Goal: Find specific page/section: Find specific page/section

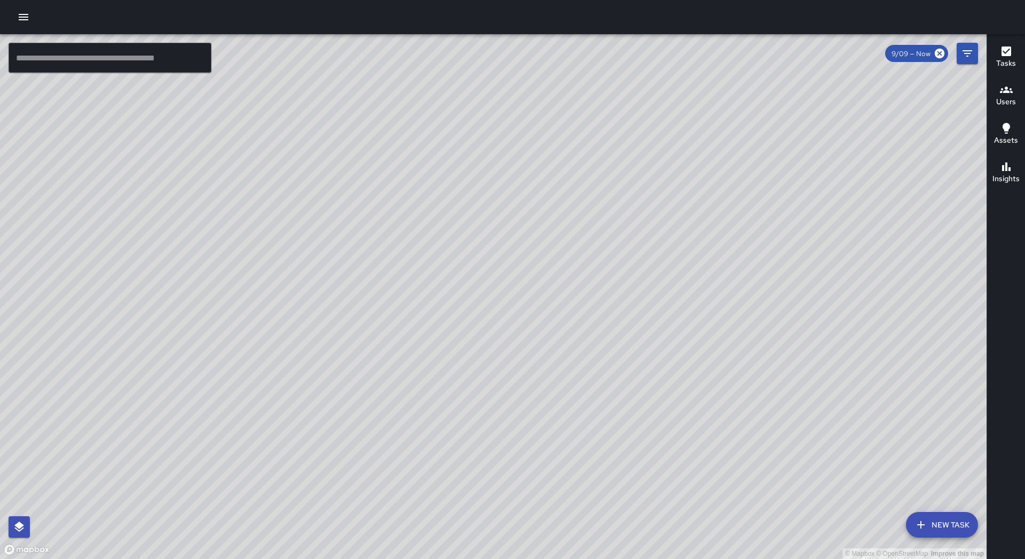
click at [26, 19] on icon "button" at bounding box center [23, 17] width 13 height 13
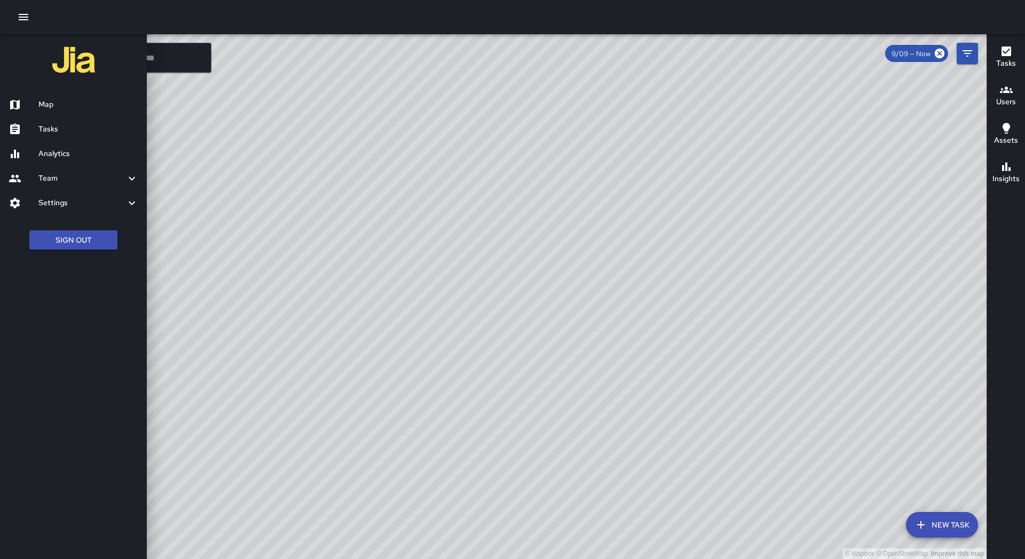
click at [89, 131] on h6 "Tasks" at bounding box center [88, 129] width 100 height 12
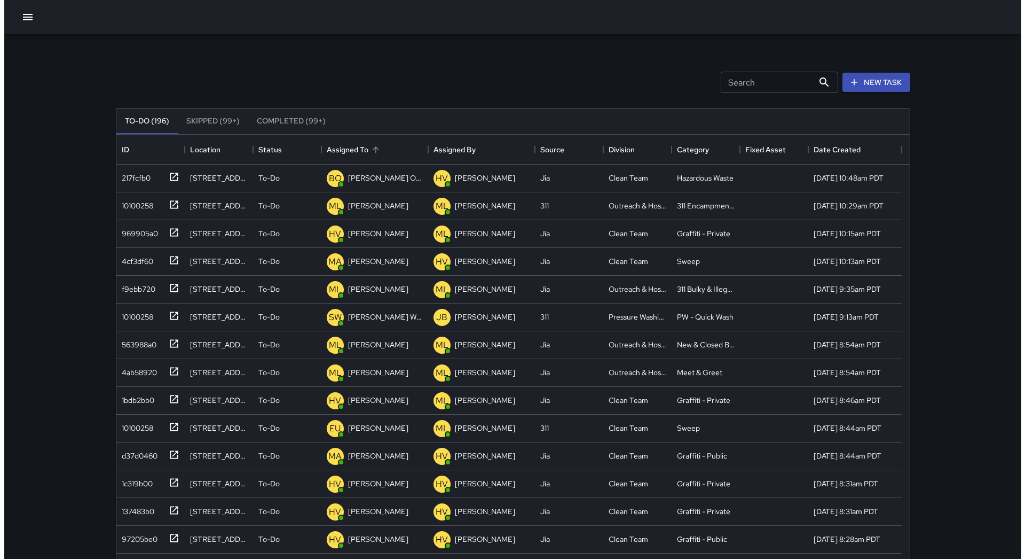
scroll to position [444, 786]
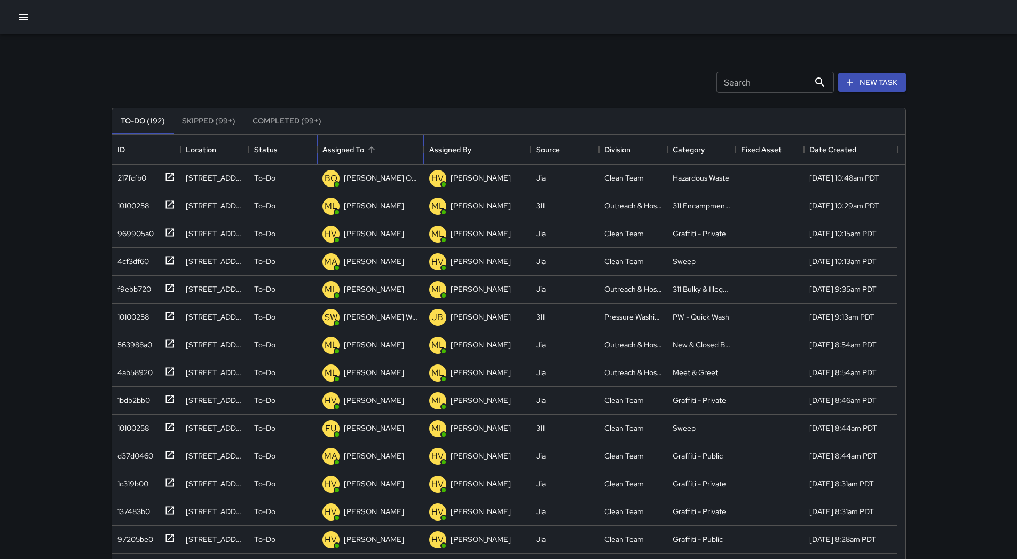
click at [381, 146] on div "Assigned To" at bounding box center [371, 150] width 96 height 30
click at [14, 13] on button "button" at bounding box center [23, 16] width 21 height 21
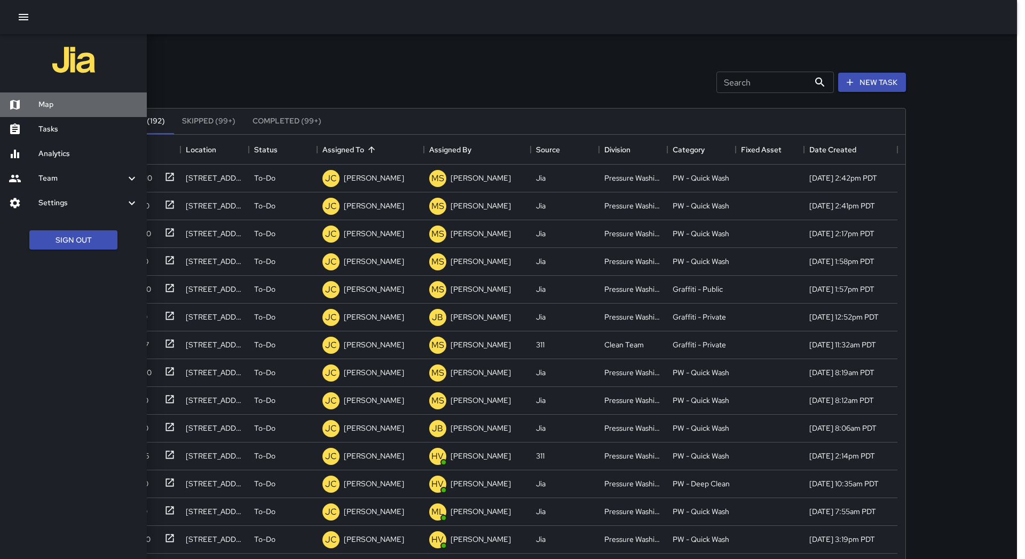
click at [52, 93] on div "Map" at bounding box center [73, 104] width 147 height 25
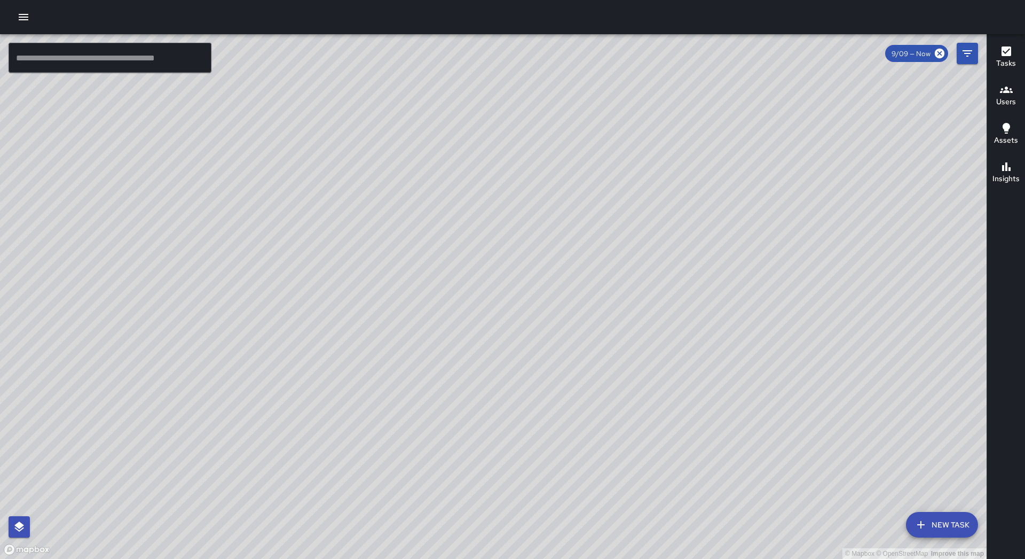
drag, startPoint x: 547, startPoint y: 373, endPoint x: 539, endPoint y: 362, distance: 14.5
click at [545, 390] on div "© Mapbox © OpenStreetMap Improve this map" at bounding box center [493, 296] width 987 height 524
